Goal: Task Accomplishment & Management: Manage account settings

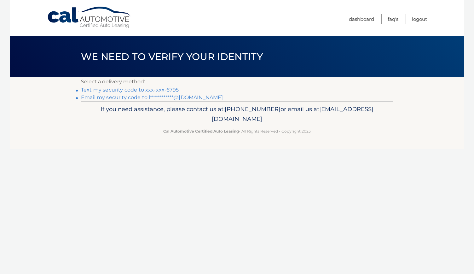
click at [168, 89] on link "Text my security code to xxx-xxx-6795" at bounding box center [130, 90] width 98 height 6
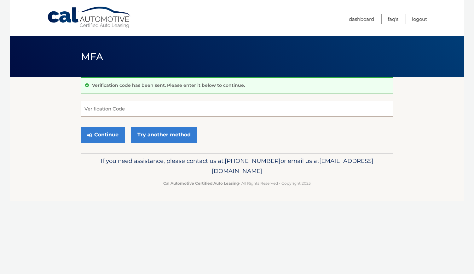
click at [150, 101] on input "Verification Code" at bounding box center [237, 109] width 312 height 16
type input "953084"
click at [81, 127] on button "Continue" at bounding box center [103, 135] width 44 height 16
click at [112, 135] on button "Continue" at bounding box center [103, 135] width 44 height 16
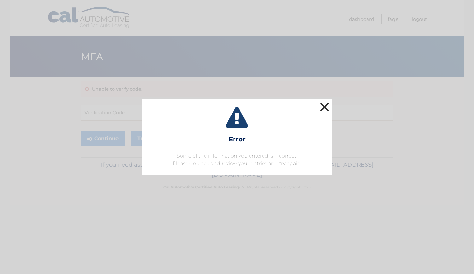
click at [326, 111] on button "×" at bounding box center [325, 107] width 13 height 13
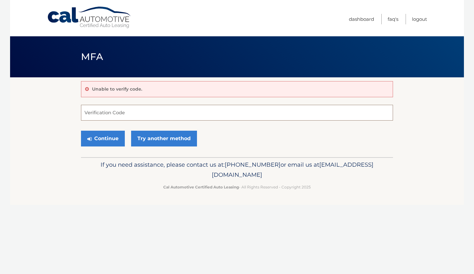
click at [135, 109] on input "Verification Code" at bounding box center [237, 113] width 312 height 16
type input "953084"
click at [112, 132] on button "Continue" at bounding box center [103, 139] width 44 height 16
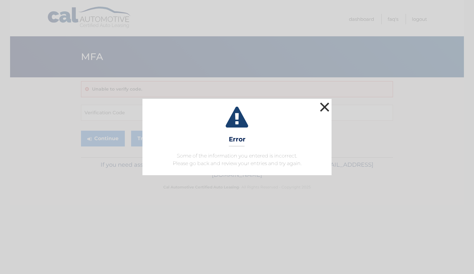
click at [328, 107] on button "×" at bounding box center [325, 107] width 13 height 13
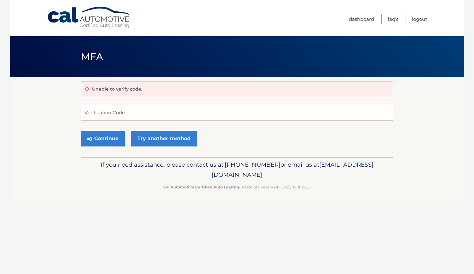
click at [100, 24] on link "Cal Automotive" at bounding box center [89, 17] width 85 height 22
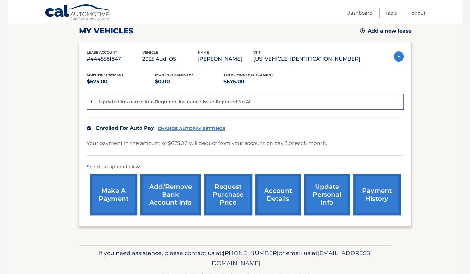
scroll to position [103, 0]
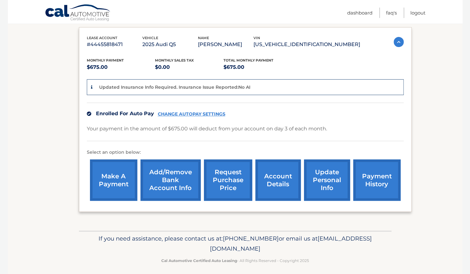
click at [185, 188] on link "Add/Remove bank account info" at bounding box center [170, 179] width 60 height 41
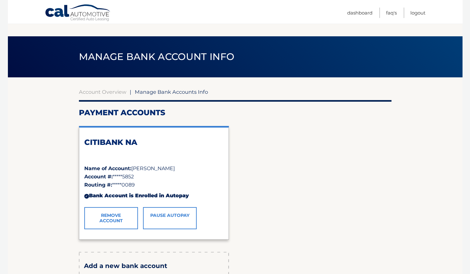
scroll to position [79, 0]
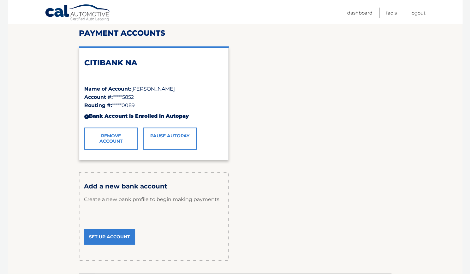
click at [128, 239] on link "Set Up Account" at bounding box center [109, 237] width 51 height 16
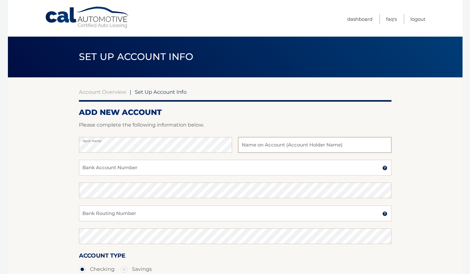
type input "L"
type input "Lauren Flemen Brian C Fusaro"
click at [162, 171] on input "Bank Account Number" at bounding box center [235, 168] width 312 height 16
paste input "1143713632"
type input "1143713632"
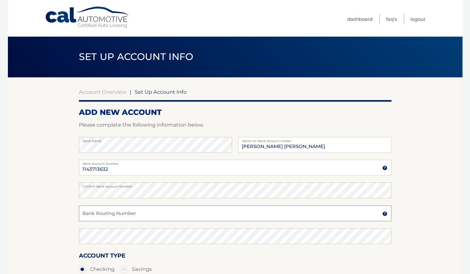
click at [177, 218] on input "Bank Routing Number" at bounding box center [235, 213] width 312 height 16
paste input "124003116"
type input "124003116"
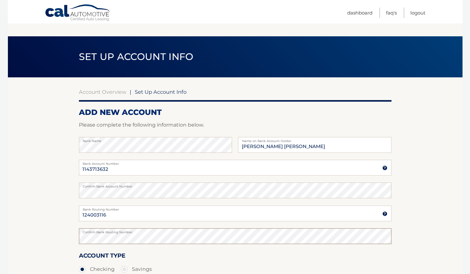
scroll to position [88, 0]
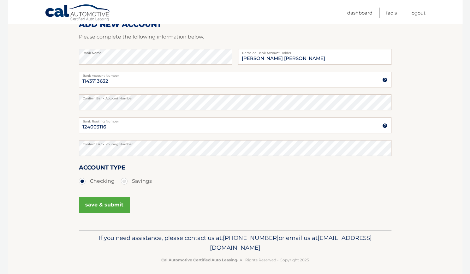
click at [111, 215] on div "save & submit" at bounding box center [104, 204] width 51 height 21
click at [102, 207] on button "save & submit" at bounding box center [104, 205] width 51 height 16
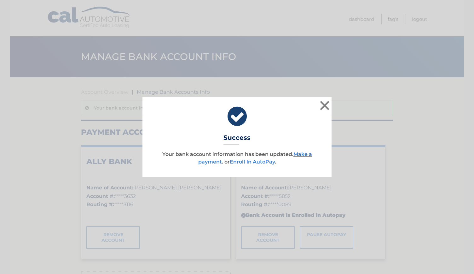
click at [264, 164] on link "Enroll In AutoPay" at bounding box center [252, 162] width 45 height 6
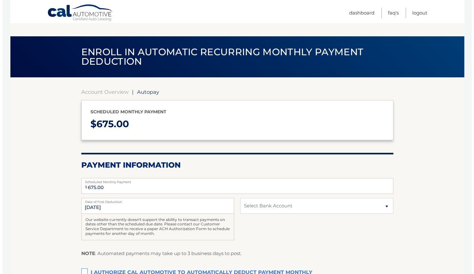
scroll to position [92, 0]
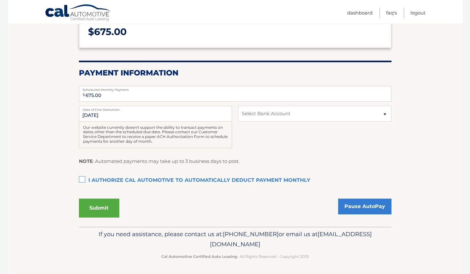
click at [81, 177] on label "I authorize cal automotive to automatically deduct payment monthly This checkbo…" at bounding box center [235, 180] width 312 height 13
click at [0, 0] on input "I authorize cal automotive to automatically deduct payment monthly This checkbo…" at bounding box center [0, 0] width 0 height 0
drag, startPoint x: 103, startPoint y: 209, endPoint x: 257, endPoint y: 156, distance: 163.0
click at [257, 156] on fieldset "$ 675.00 Scheduled Monthly Payment Monthly Deduction cannot exceed amount of 2 …" at bounding box center [235, 154] width 312 height 145
click at [272, 117] on select "Select Bank Account Checking ALLY BANK *****3632 Checking CITIBANK NA *****5852" at bounding box center [314, 114] width 153 height 16
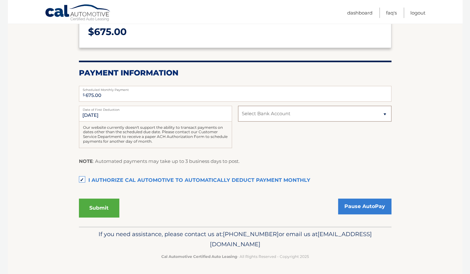
select select "N2JhYzhjMGEtYjA1YS00NTk2LWFhNTUtZTUyMzg5ZDE2ZDYz"
click at [238, 106] on select "Select Bank Account Checking ALLY BANK *****3632 Checking CITIBANK NA *****5852" at bounding box center [314, 114] width 153 height 16
click at [90, 209] on button "Submit" at bounding box center [99, 207] width 40 height 19
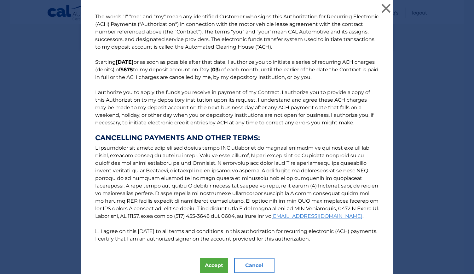
click at [95, 230] on input "I agree on this 09/10/2025 to all terms and conditions in this authorization fo…" at bounding box center [97, 231] width 4 height 4
checkbox input "true"
click at [205, 264] on button "Accept" at bounding box center [214, 265] width 28 height 15
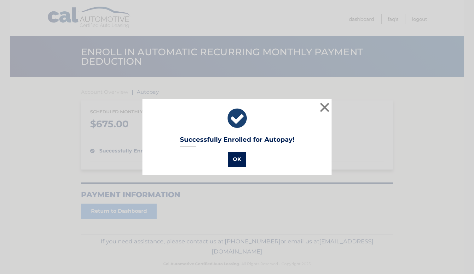
click at [235, 157] on button "OK" at bounding box center [237, 159] width 18 height 15
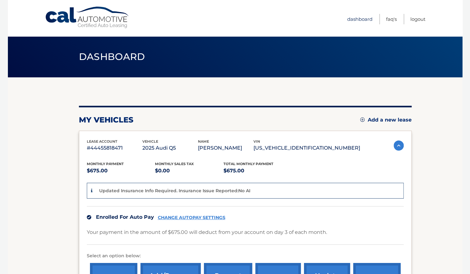
click at [359, 17] on link "Dashboard" at bounding box center [359, 19] width 25 height 10
